Goal: Transaction & Acquisition: Subscribe to service/newsletter

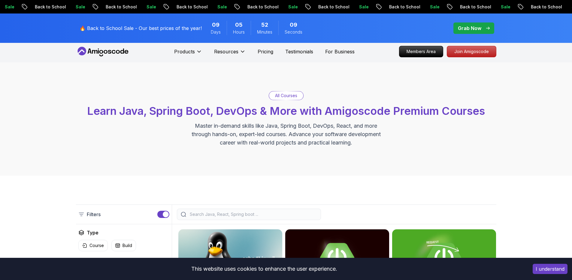
scroll to position [2, 0]
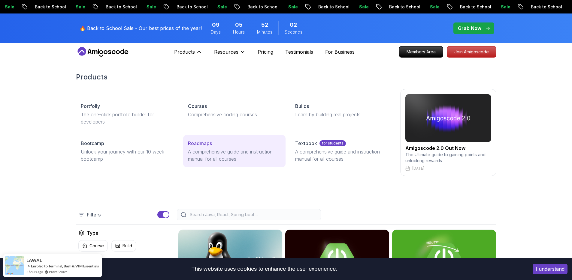
click at [197, 145] on p "Roadmaps" at bounding box center [200, 143] width 24 height 7
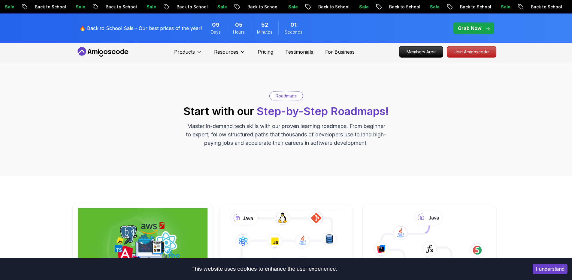
scroll to position [95, 0]
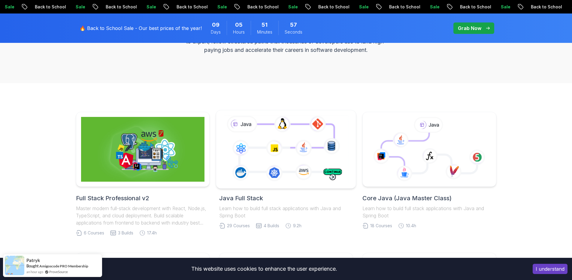
click at [243, 166] on icon at bounding box center [285, 149] width 127 height 71
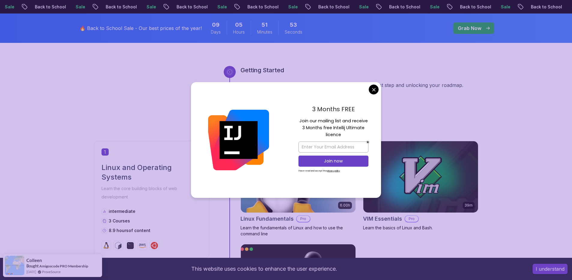
scroll to position [230, 0]
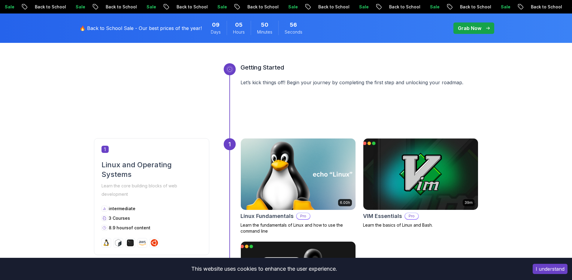
scroll to position [0, 0]
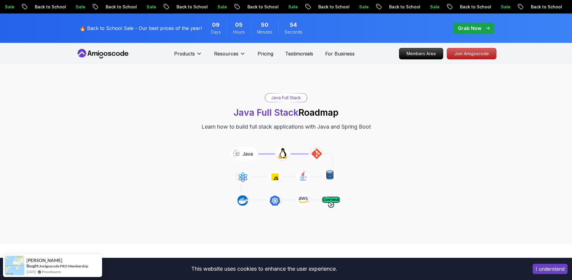
click at [461, 31] on p "Grab Now" at bounding box center [469, 28] width 23 height 7
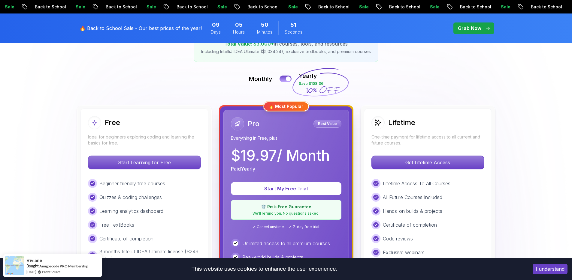
scroll to position [115, 0]
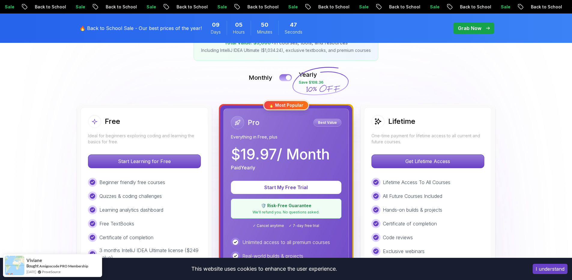
click at [283, 79] on button at bounding box center [285, 77] width 13 height 7
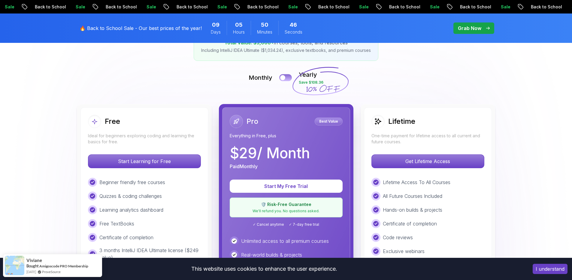
click at [283, 79] on div at bounding box center [282, 77] width 5 height 5
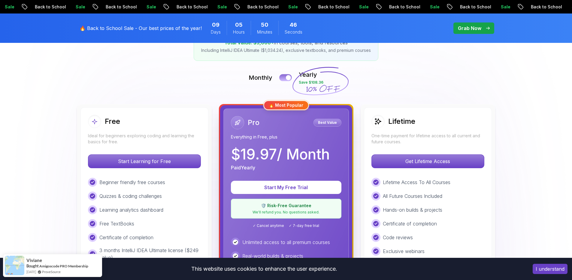
click at [283, 79] on button at bounding box center [285, 77] width 13 height 7
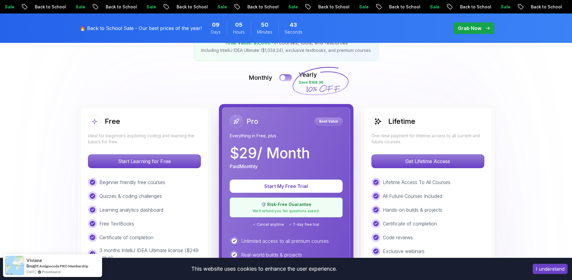
click at [283, 79] on div at bounding box center [282, 77] width 5 height 5
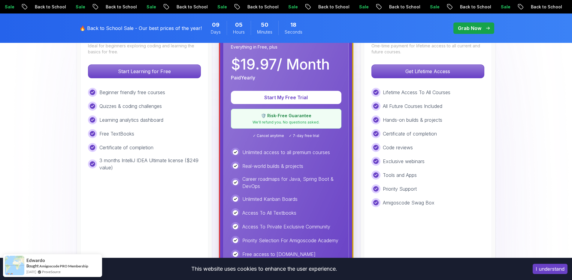
scroll to position [0, 0]
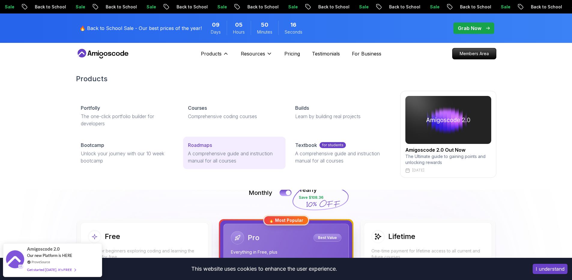
click at [198, 149] on link "Roadmaps A comprehensive guide and instruction manual for all courses" at bounding box center [234, 153] width 102 height 32
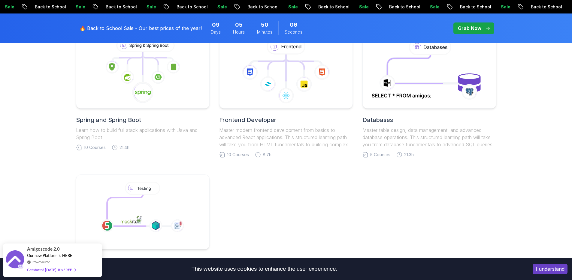
scroll to position [275, 0]
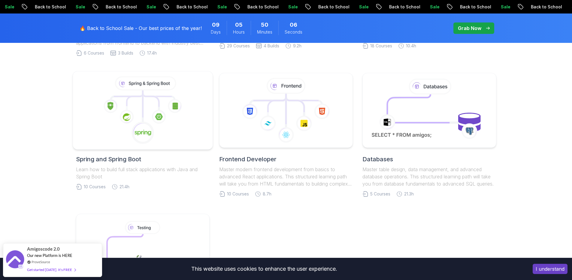
click at [185, 114] on icon at bounding box center [143, 111] width 130 height 68
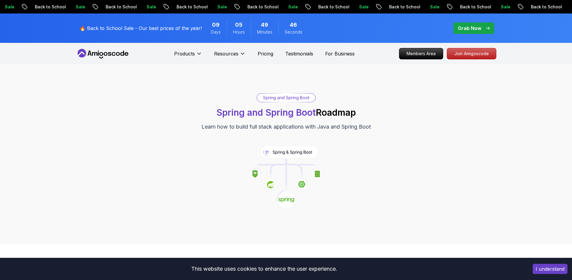
click at [64, 9] on p "Back to School" at bounding box center [84, 7] width 41 height 6
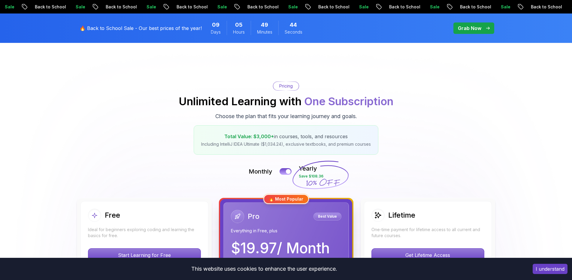
scroll to position [54, 0]
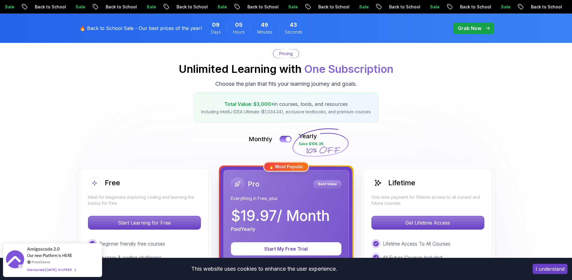
drag, startPoint x: 299, startPoint y: 145, endPoint x: 328, endPoint y: 147, distance: 28.8
click at [328, 147] on icon at bounding box center [320, 142] width 58 height 53
drag, startPoint x: 314, startPoint y: 143, endPoint x: 310, endPoint y: 143, distance: 3.6
click at [310, 143] on icon at bounding box center [320, 142] width 58 height 53
drag, startPoint x: 232, startPoint y: 103, endPoint x: 305, endPoint y: 107, distance: 73.0
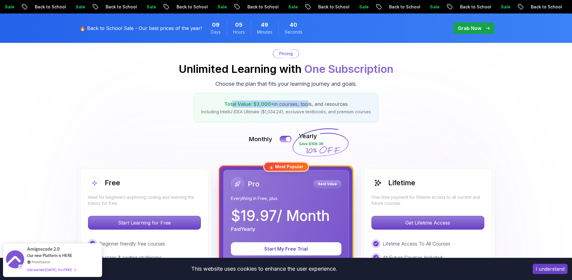
click at [305, 107] on p "Total Value: $3,000+ in courses, tools, and resources" at bounding box center [286, 104] width 170 height 7
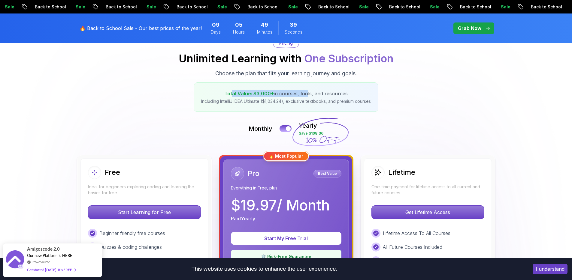
scroll to position [65, 0]
click at [241, 124] on div "Monthly Yearly Save $108.36" at bounding box center [286, 128] width 420 height 14
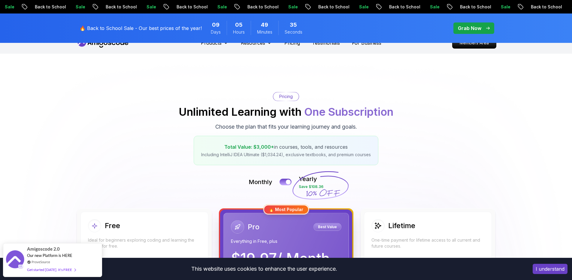
scroll to position [127, 0]
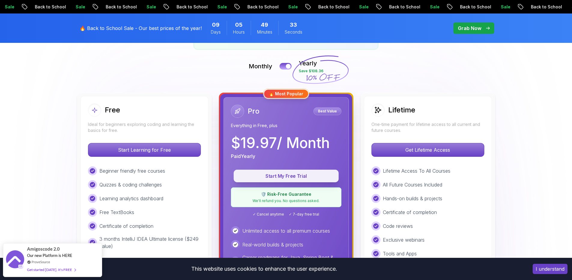
click at [258, 173] on p "Start My Free Trial" at bounding box center [285, 176] width 91 height 7
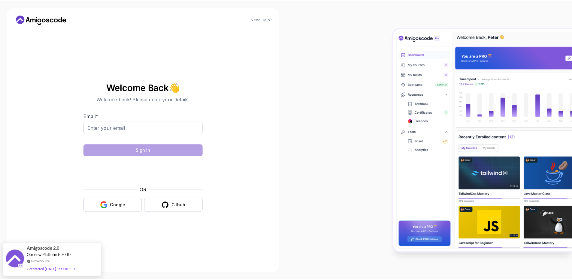
scroll to position [69, 0]
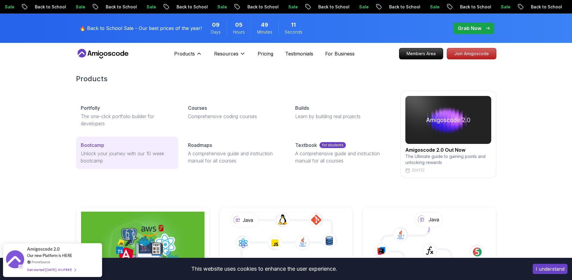
click at [105, 144] on div "Bootcamp" at bounding box center [127, 145] width 93 height 7
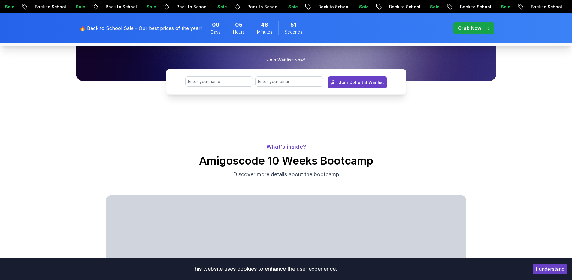
scroll to position [84, 0]
